Goal: Task Accomplishment & Management: Use online tool/utility

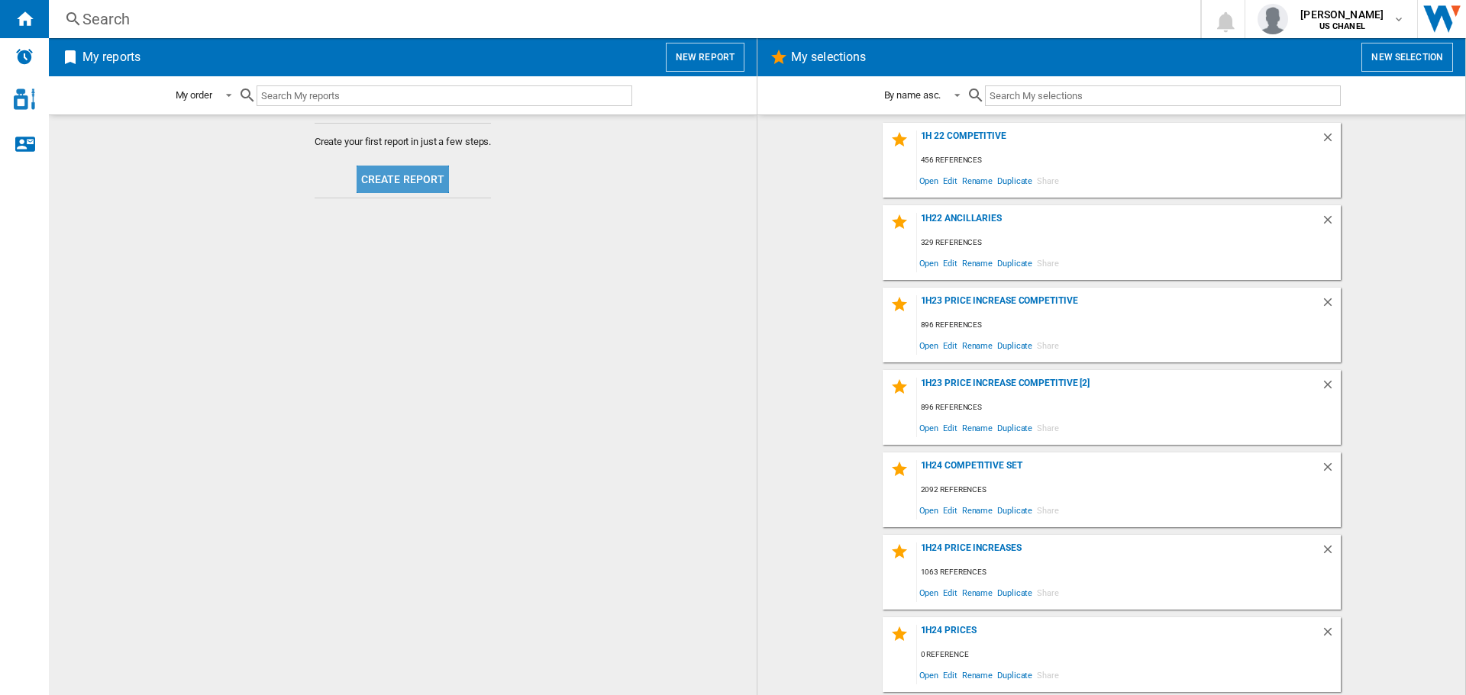
click at [431, 184] on button "Create report" at bounding box center [402, 179] width 93 height 27
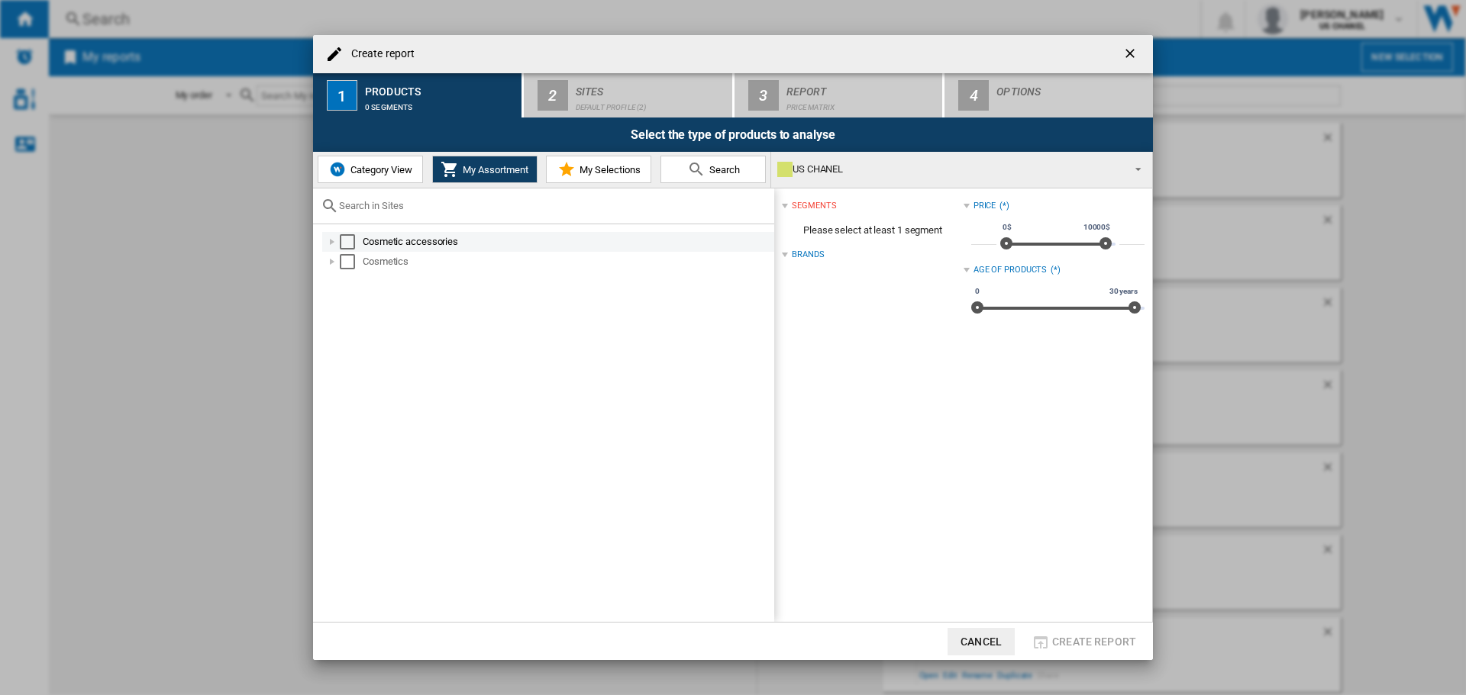
click at [405, 242] on div "Cosmetic accessories" at bounding box center [567, 241] width 409 height 15
click at [375, 282] on div "Cosmetics" at bounding box center [567, 281] width 409 height 15
click at [403, 292] on div "Fragrance" at bounding box center [556, 302] width 435 height 20
click at [348, 303] on div at bounding box center [348, 301] width 15 height 15
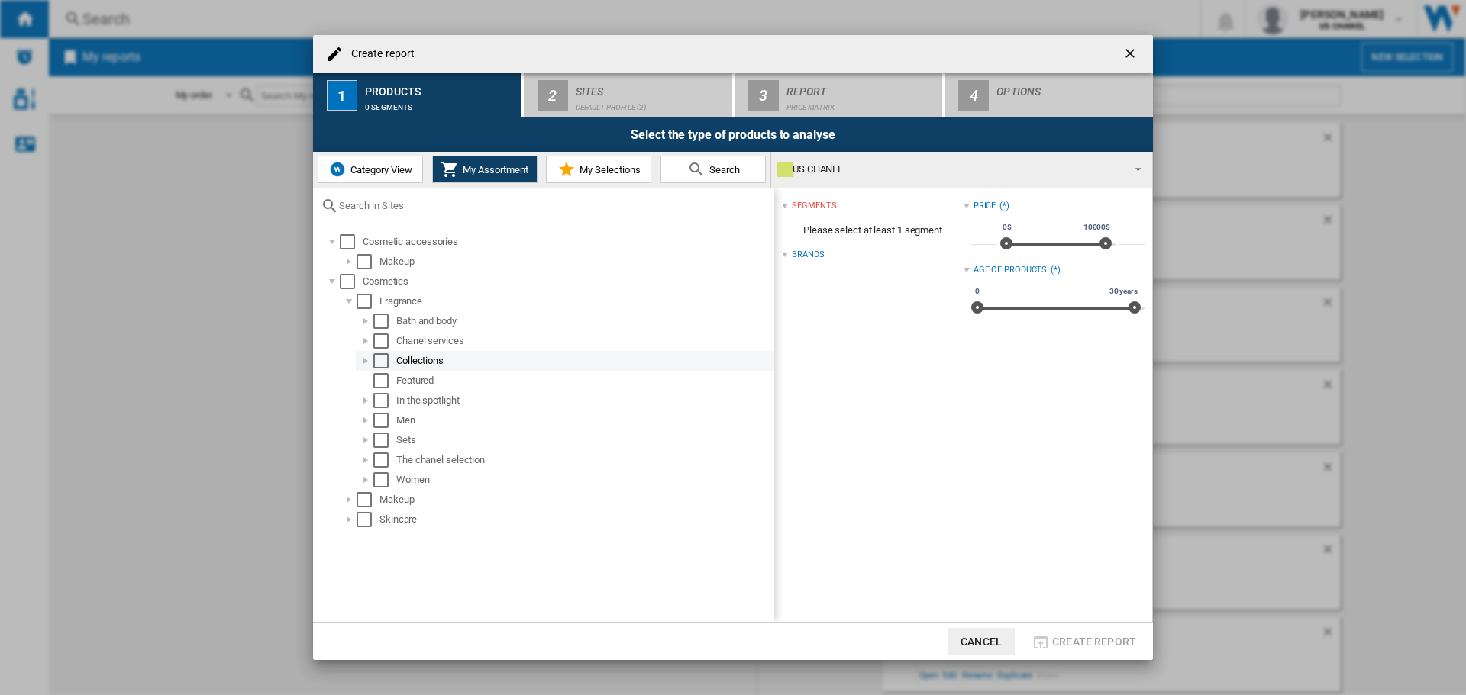
click at [395, 356] on md-checkbox "Select" at bounding box center [384, 360] width 23 height 15
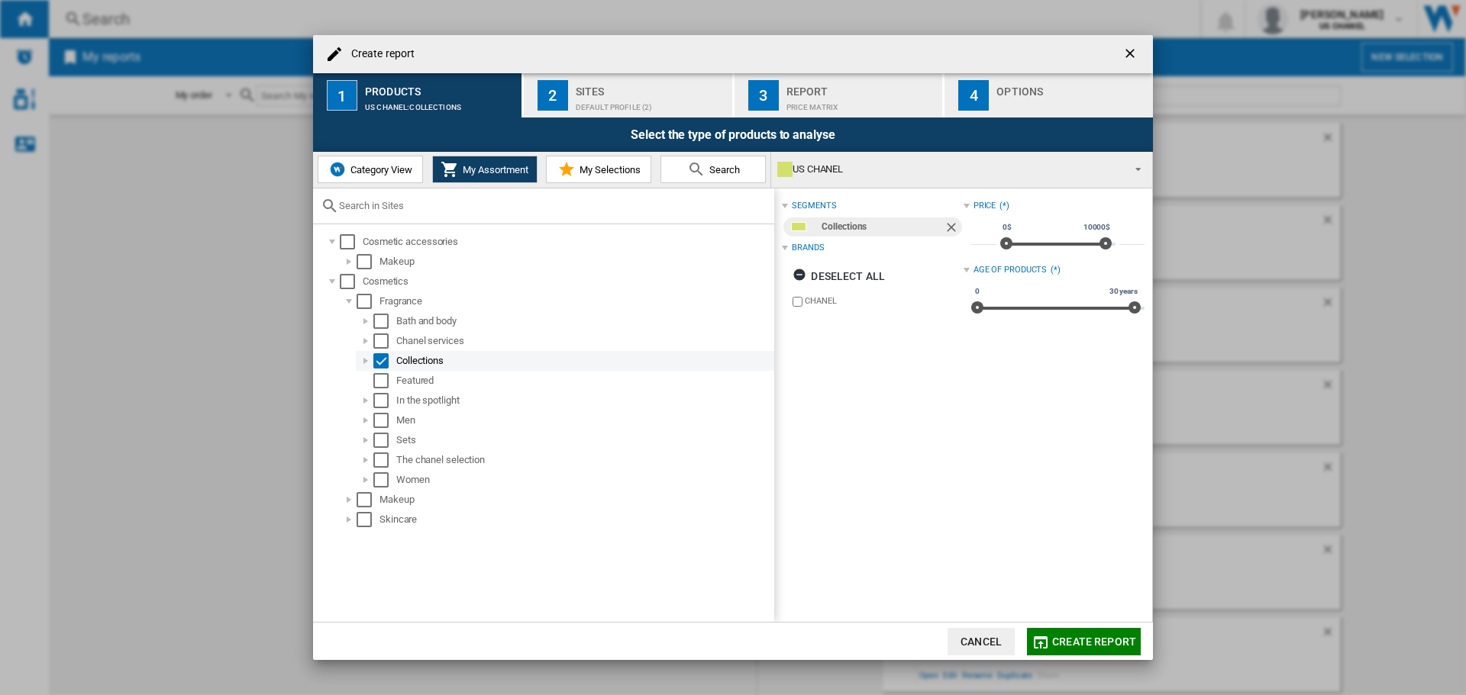
click at [367, 365] on div at bounding box center [365, 360] width 15 height 15
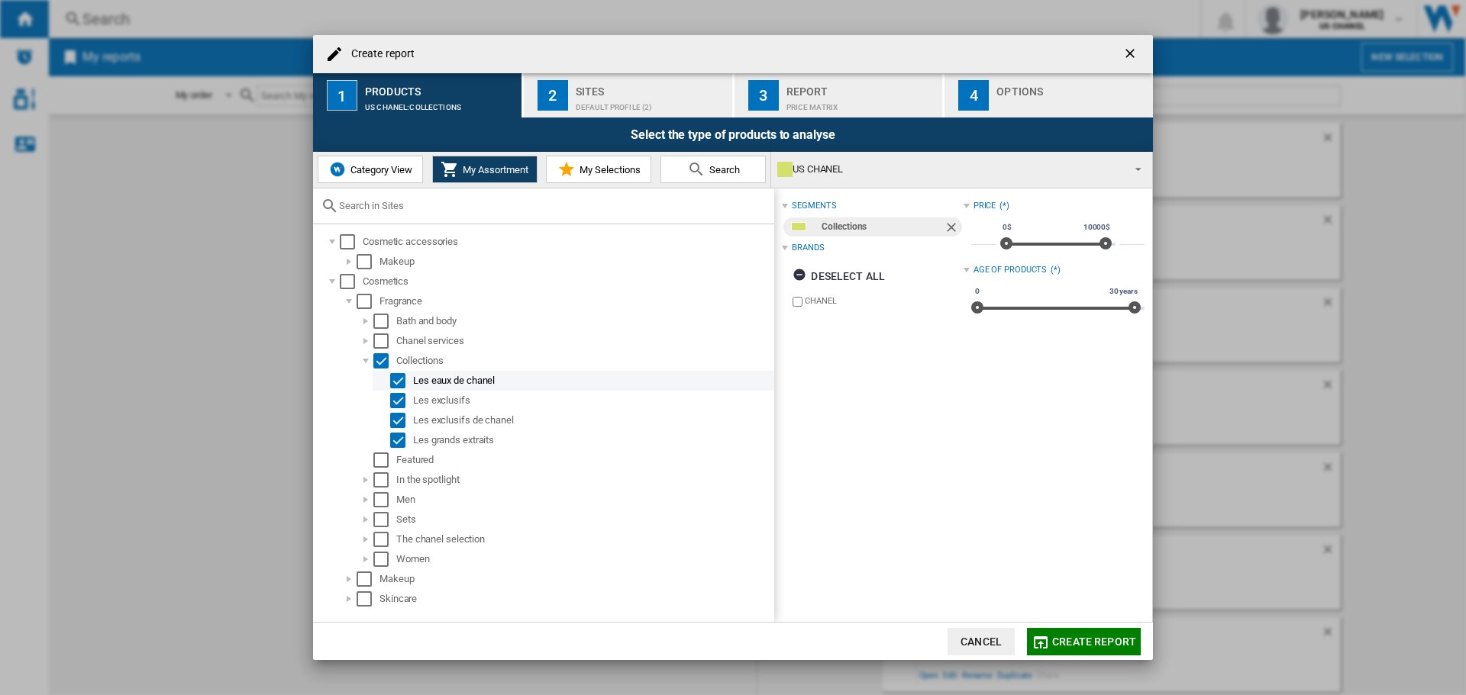
click at [395, 382] on div "Select" at bounding box center [397, 380] width 15 height 15
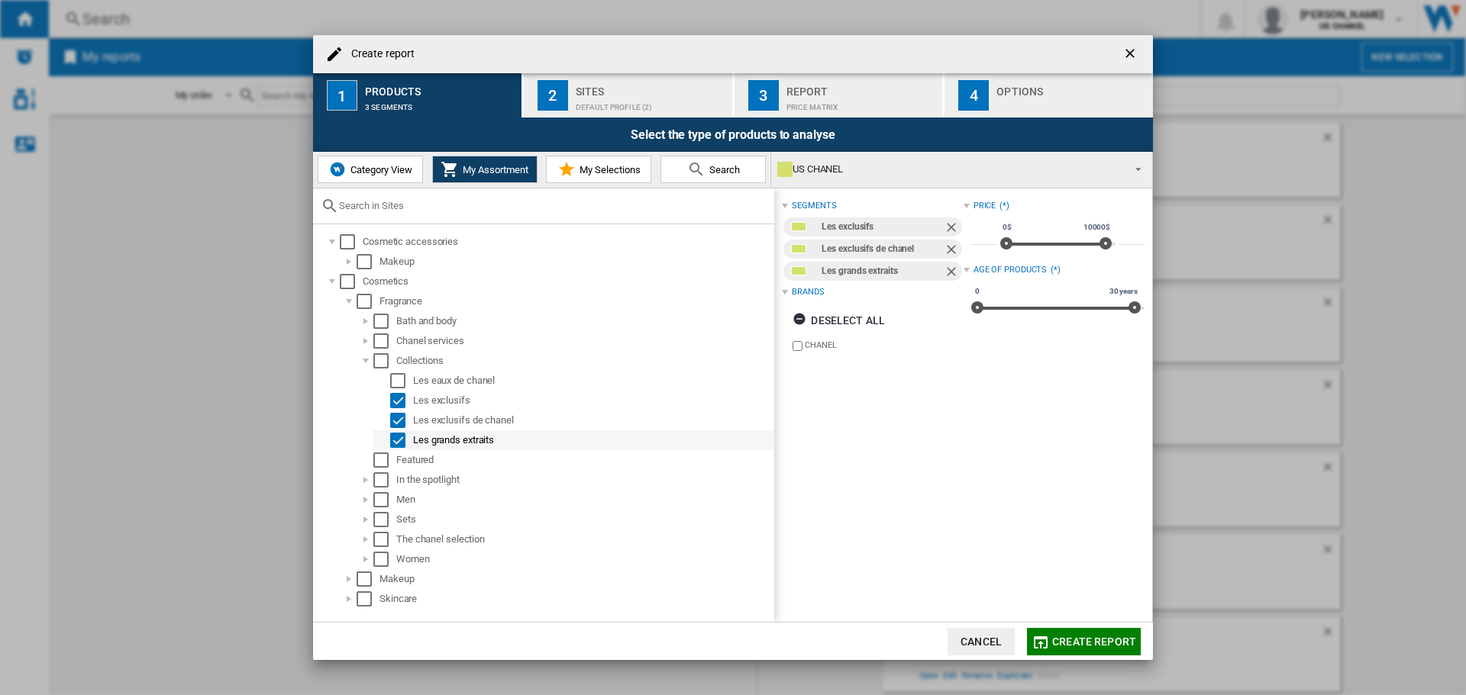
click at [402, 440] on div "Select" at bounding box center [397, 440] width 15 height 15
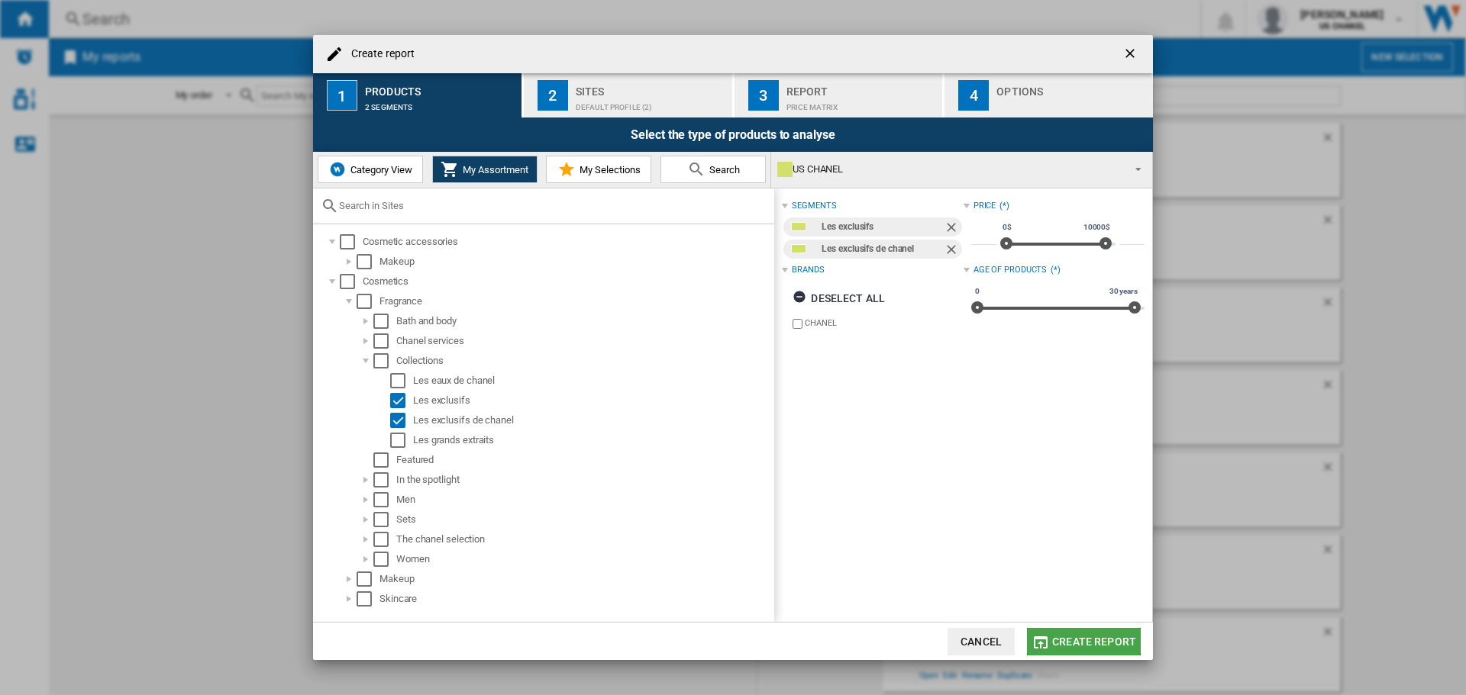
click at [1052, 633] on button "Create report" at bounding box center [1084, 641] width 114 height 27
